Goal: Check status: Check status

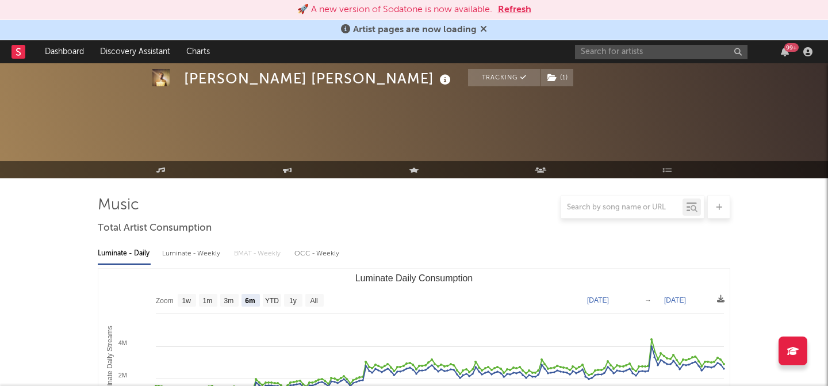
select select "6m"
select select "YTD"
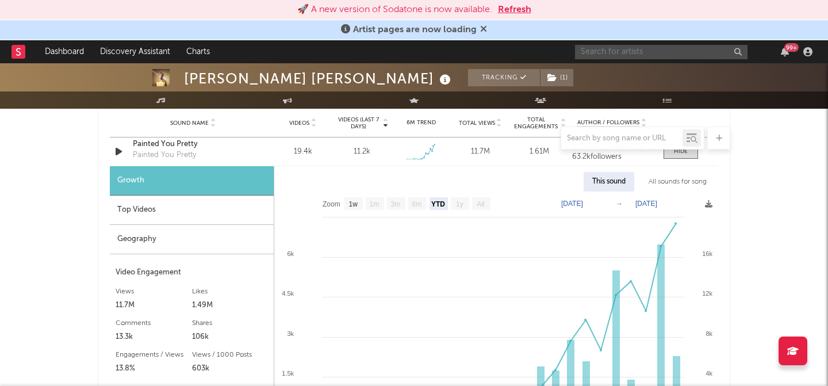
scroll to position [841, 0]
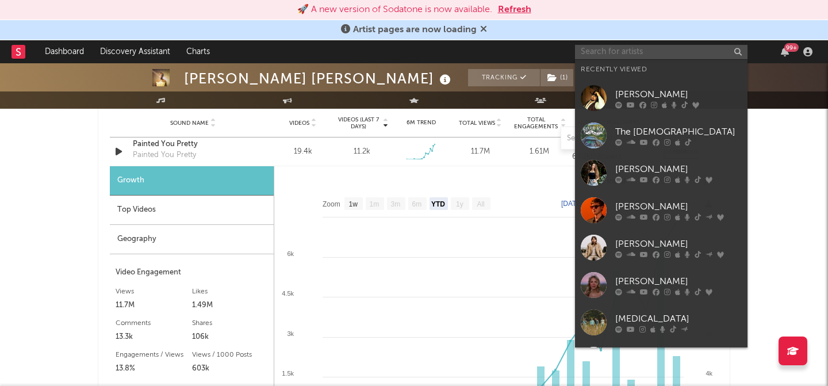
drag, startPoint x: 636, startPoint y: 56, endPoint x: 546, endPoint y: 47, distance: 90.2
click at [605, 56] on input "text" at bounding box center [661, 52] width 173 height 14
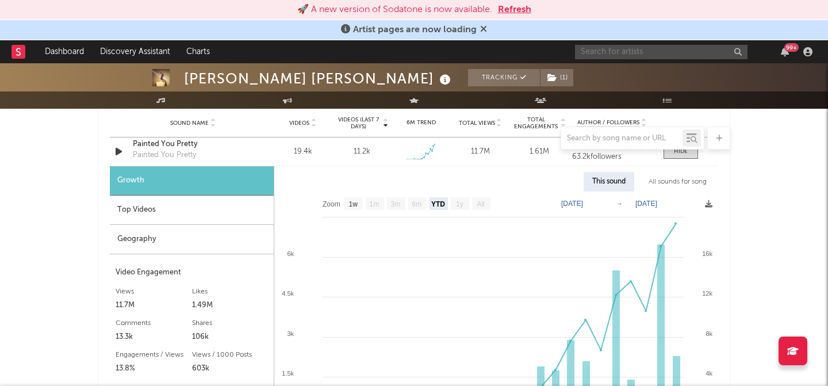
click at [515, 9] on button "Refresh" at bounding box center [514, 10] width 33 height 14
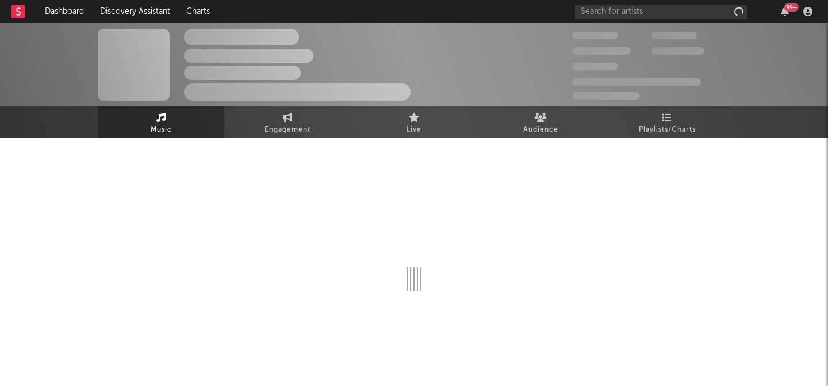
scroll to position [841, 0]
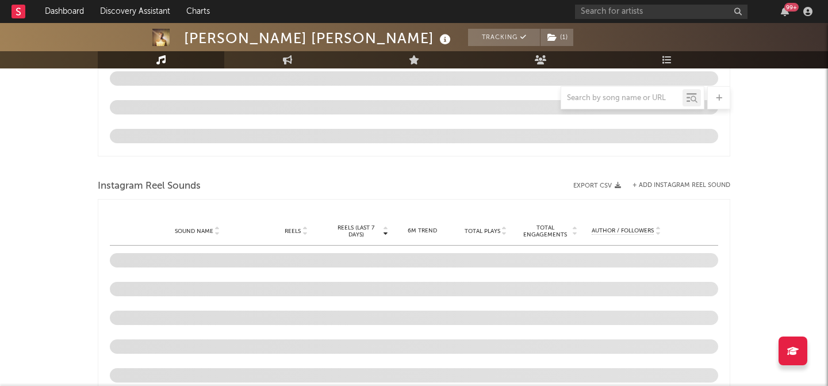
select select "6m"
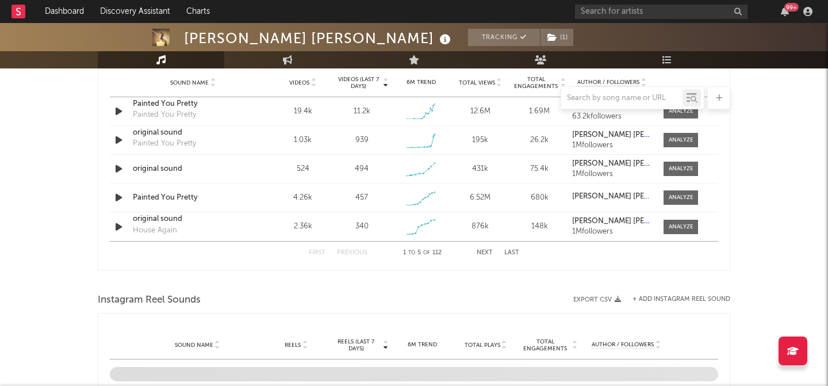
scroll to position [782, 0]
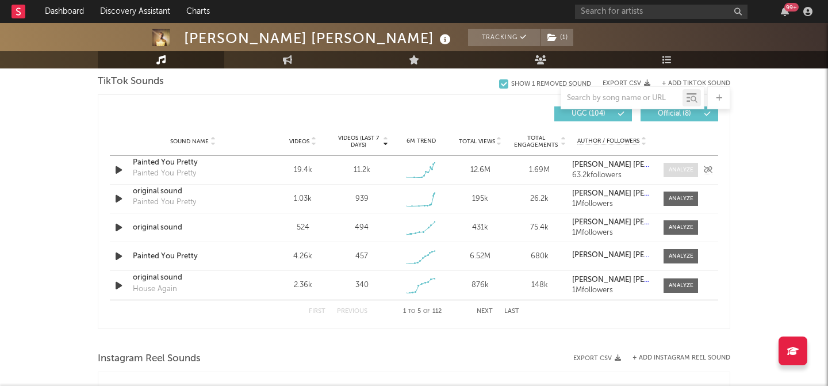
click at [679, 170] on div at bounding box center [681, 170] width 25 height 9
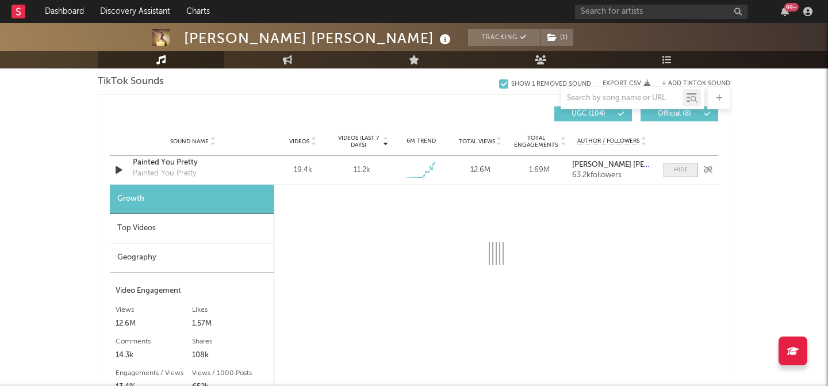
select select "1w"
